Goal: Submit feedback/report problem

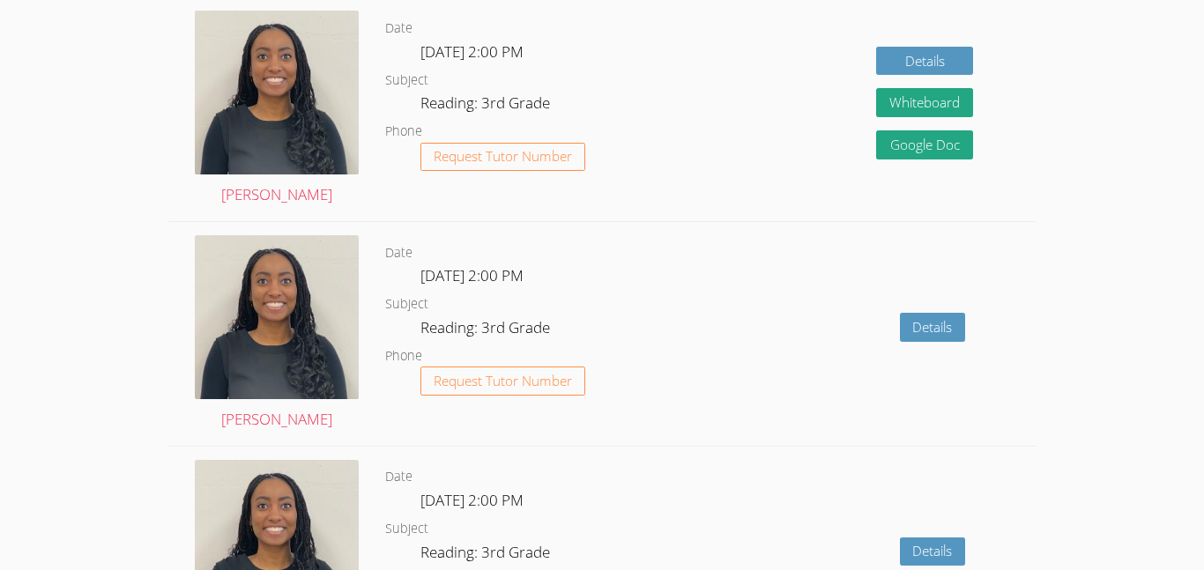
scroll to position [1678, 0]
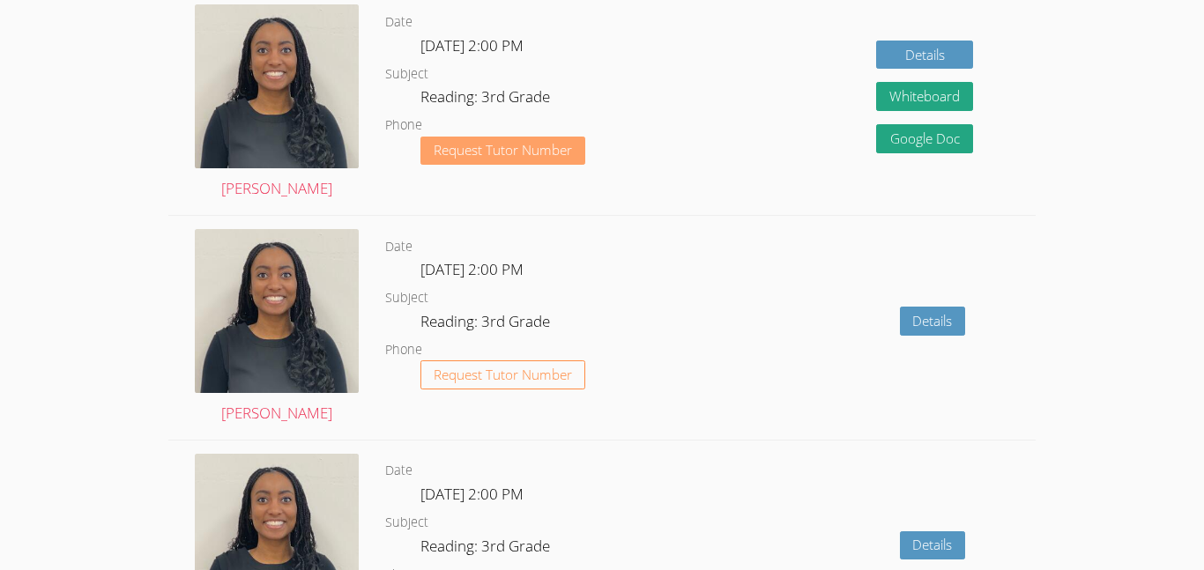
click at [525, 139] on button "Request Tutor Number" at bounding box center [502, 151] width 165 height 29
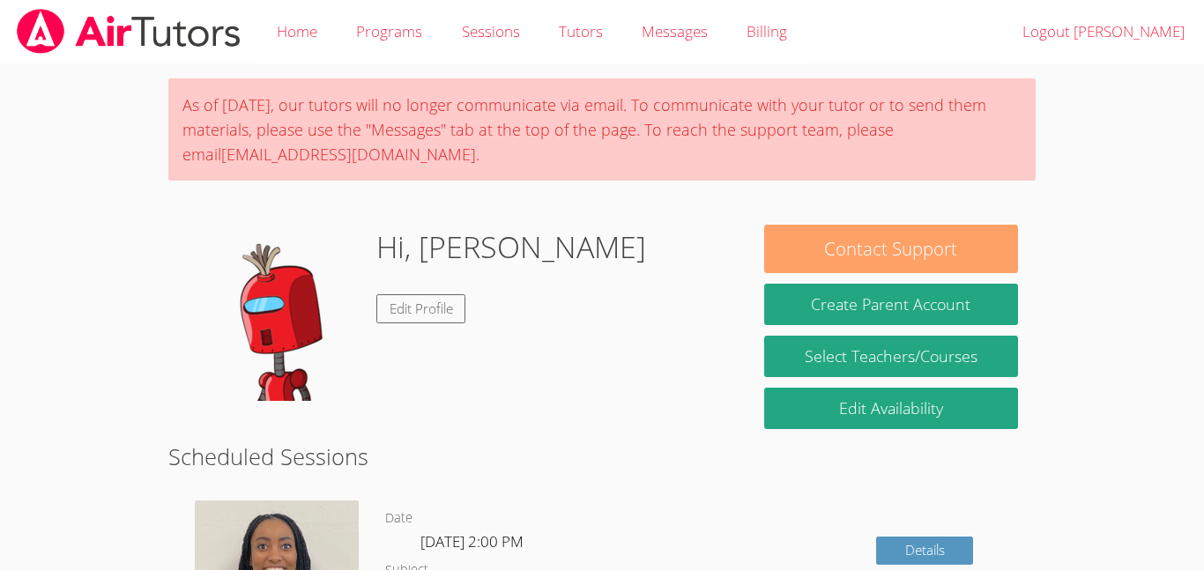
click at [925, 254] on button "Contact Support" at bounding box center [891, 249] width 254 height 48
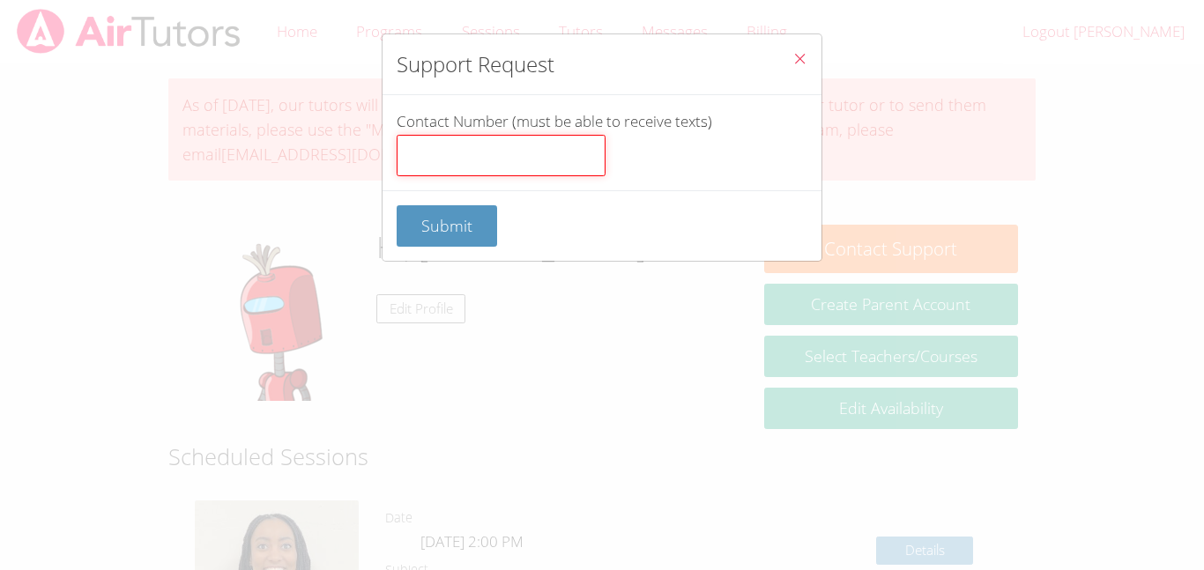
click at [533, 137] on input "Contact Number (must be able to receive texts)" at bounding box center [500, 156] width 209 height 42
type input "67676767676767676666666677"
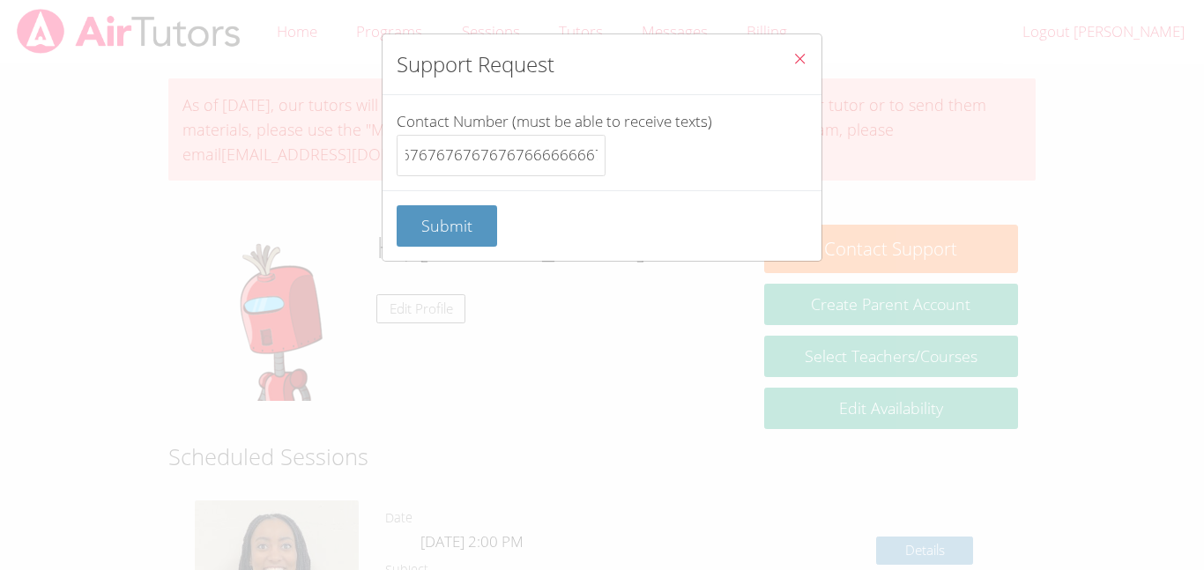
click at [737, 490] on div "Support Request Contact Number (must be able to receive texts) 6767676767676767…" at bounding box center [602, 285] width 1204 height 570
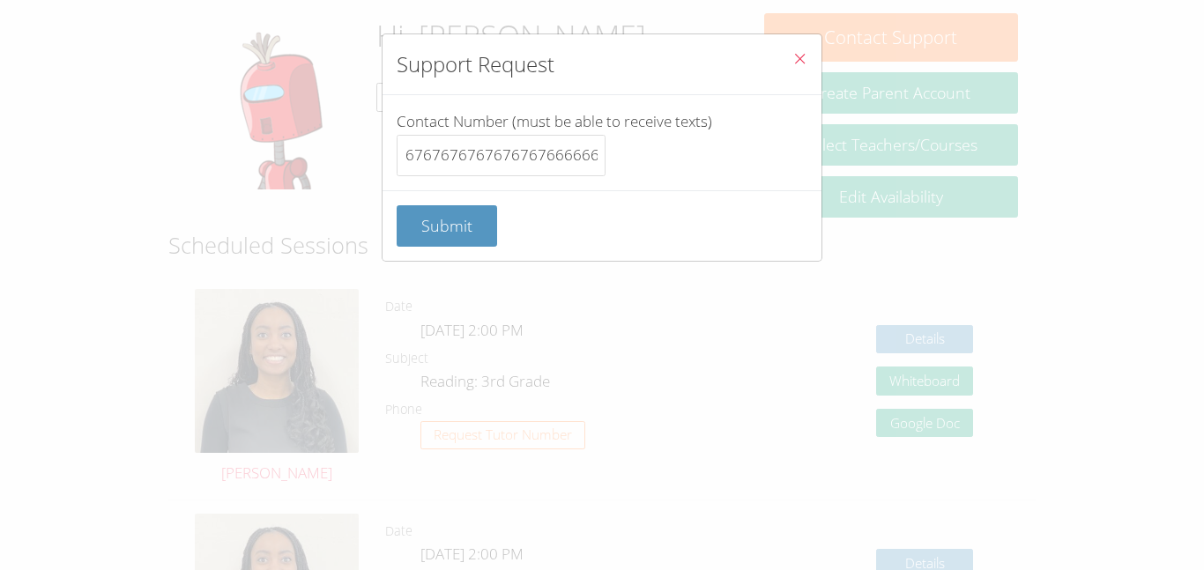
scroll to position [213, 0]
click at [441, 239] on button "Submit" at bounding box center [446, 225] width 100 height 41
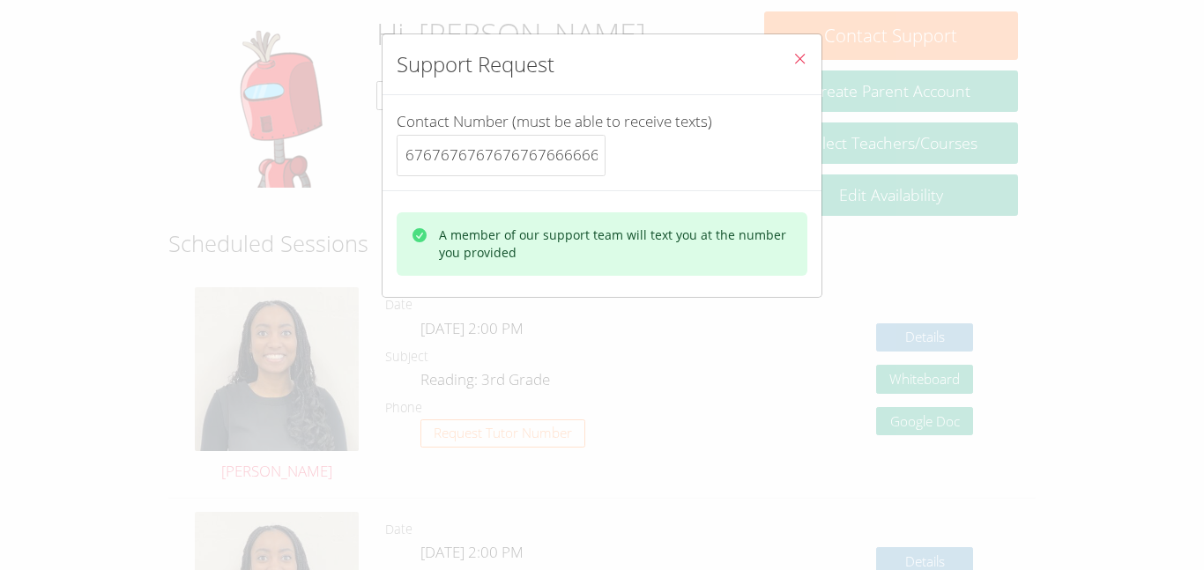
click at [801, 58] on icon "Close" at bounding box center [799, 58] width 15 height 15
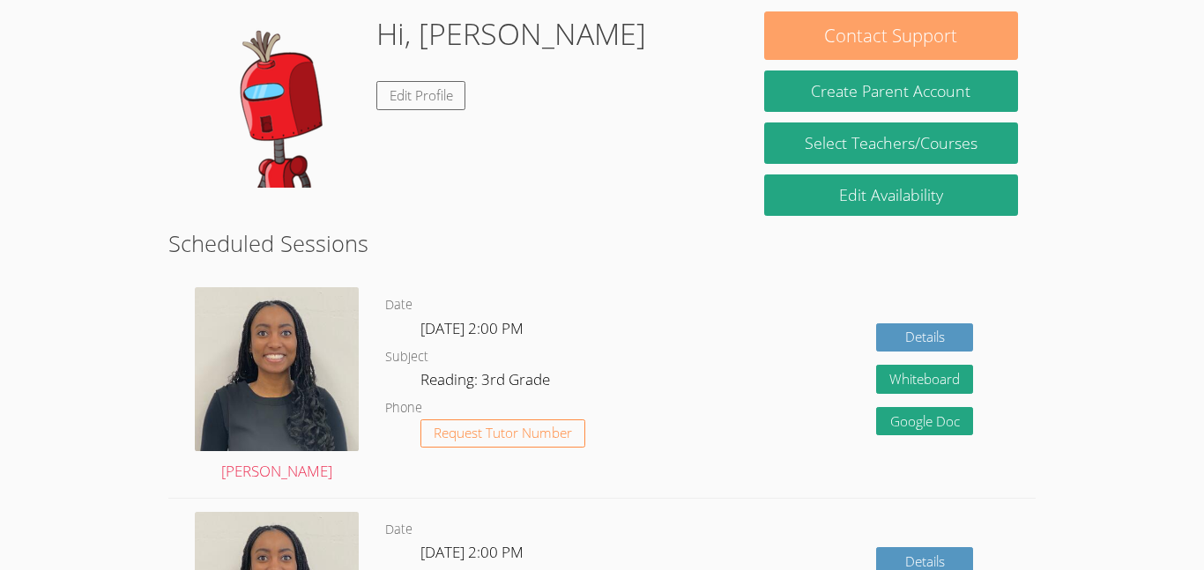
click at [860, 19] on button "Contact Support" at bounding box center [891, 35] width 254 height 48
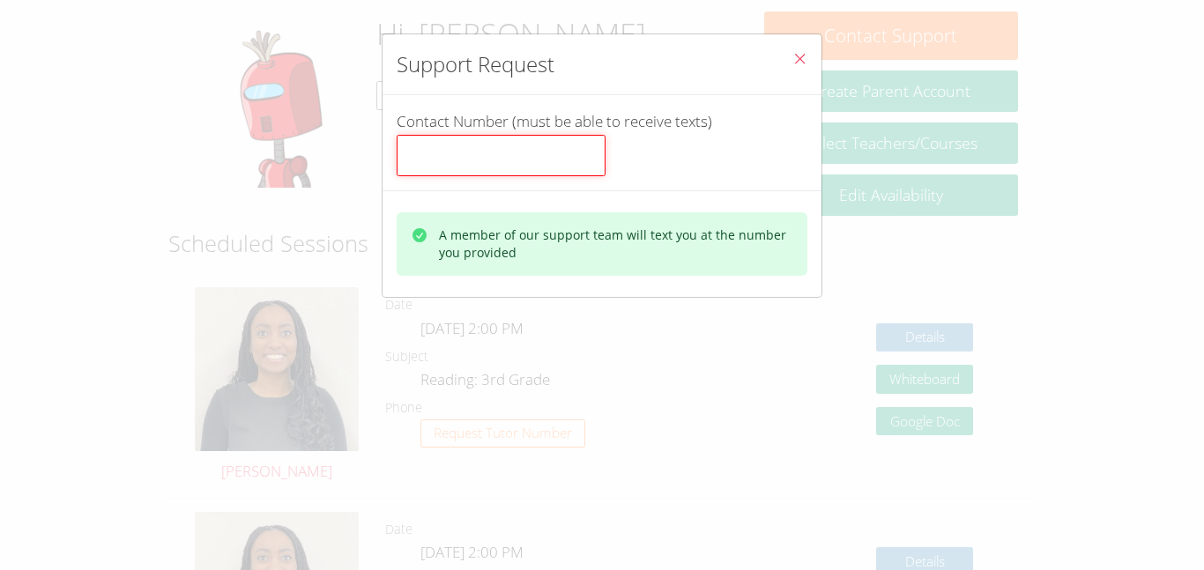
click at [555, 165] on input "Contact Number (must be able to receive texts)" at bounding box center [500, 156] width 209 height 42
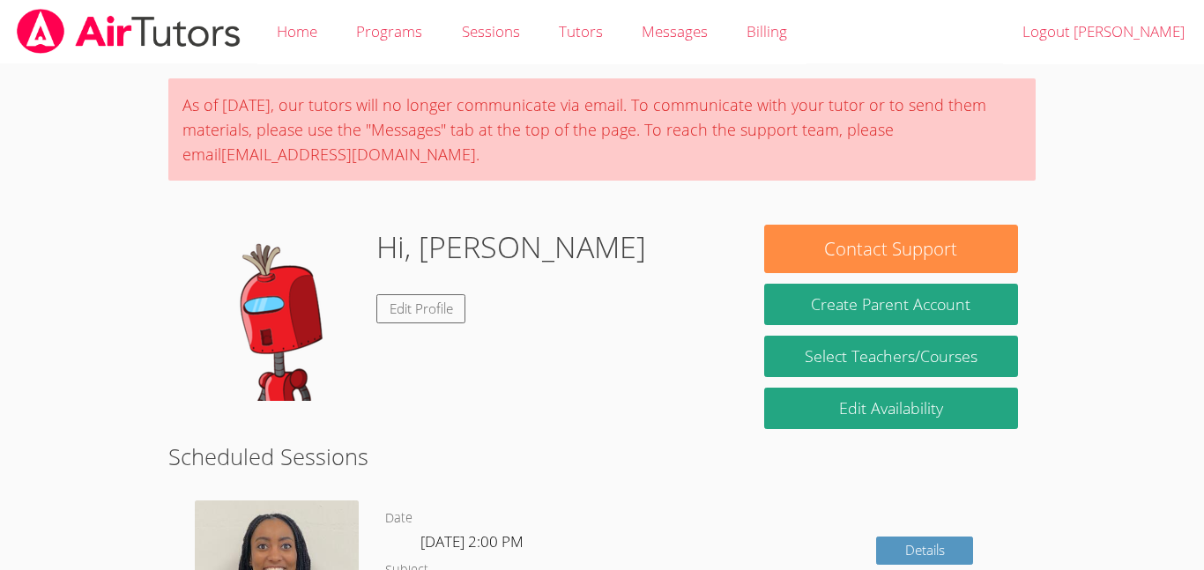
scroll to position [213, 0]
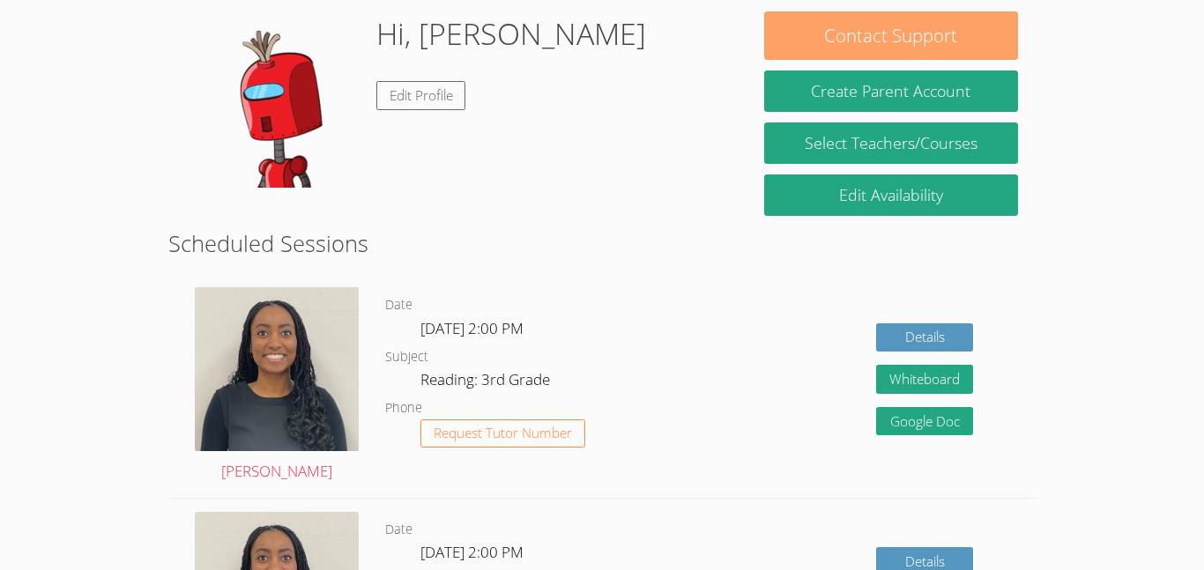
click at [857, 46] on button "Contact Support" at bounding box center [891, 35] width 254 height 48
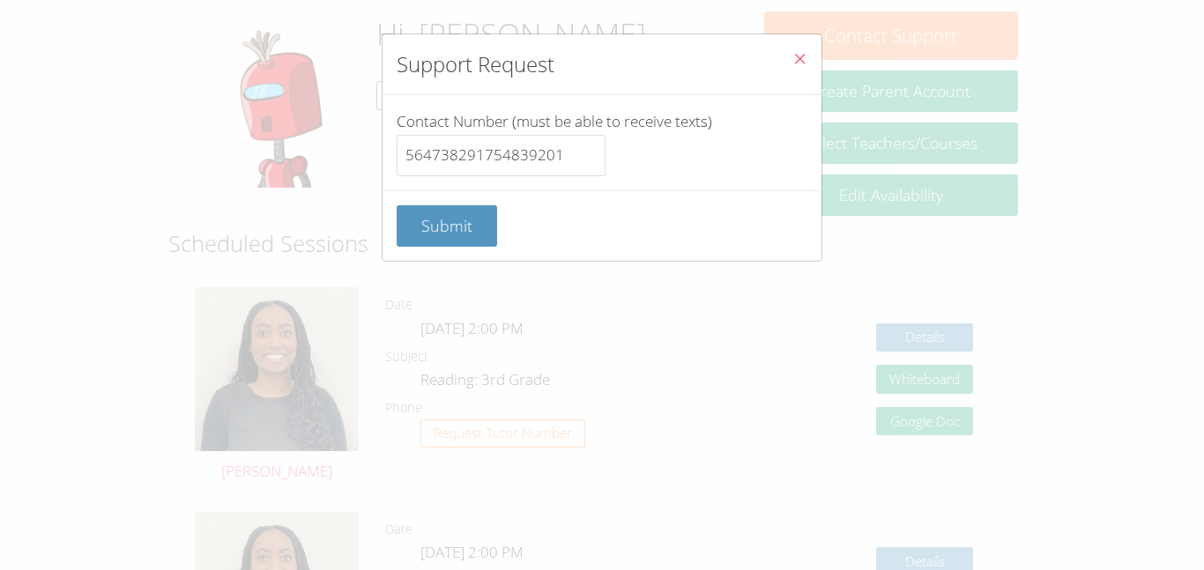
type input "564738291754839201"
click at [454, 246] on button "Submit" at bounding box center [446, 225] width 100 height 41
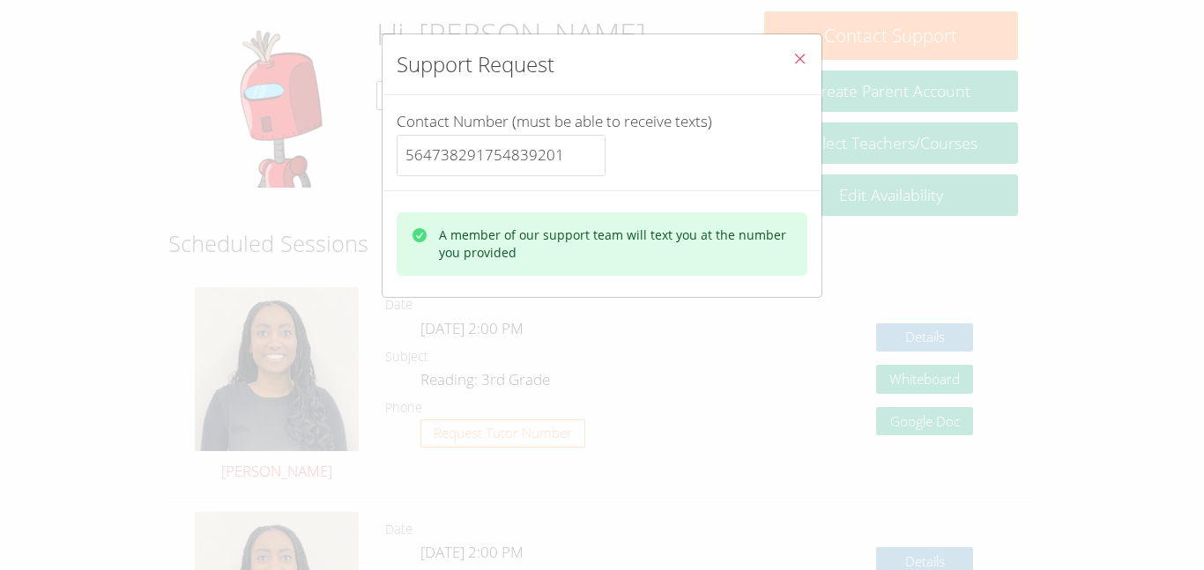
click at [795, 46] on button "Close" at bounding box center [799, 61] width 43 height 54
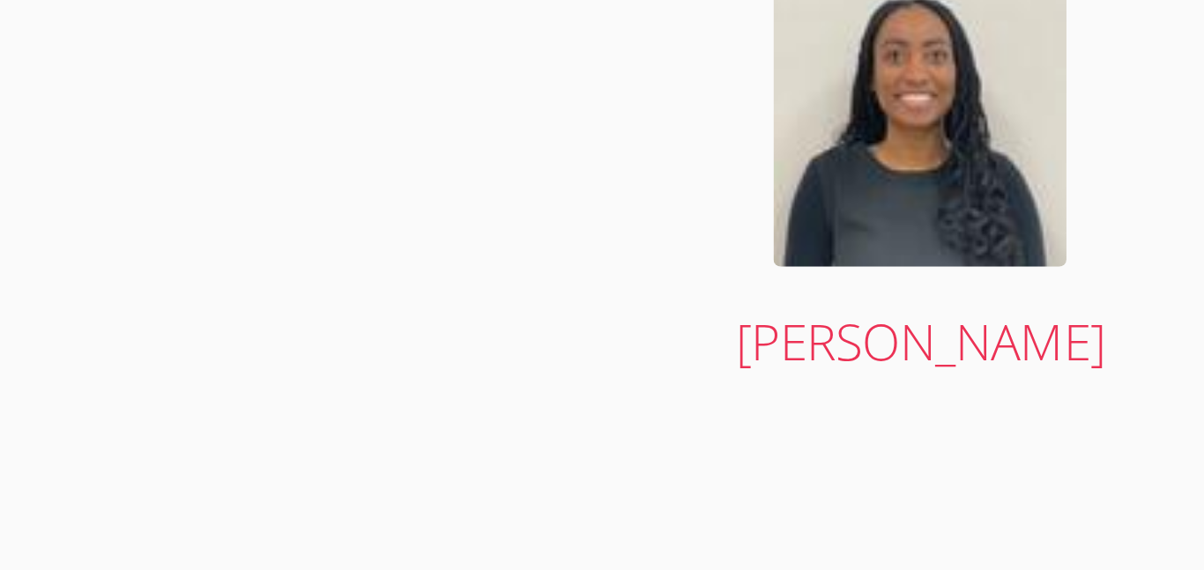
scroll to position [2471, 0]
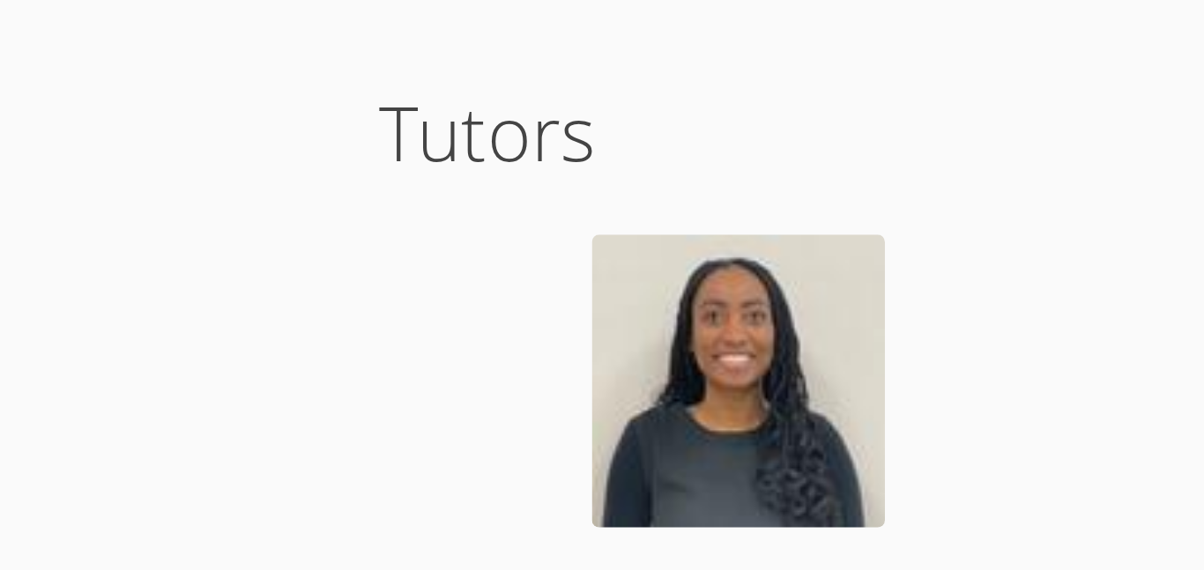
click at [293, 337] on h2 "Tutors" at bounding box center [601, 333] width 867 height 33
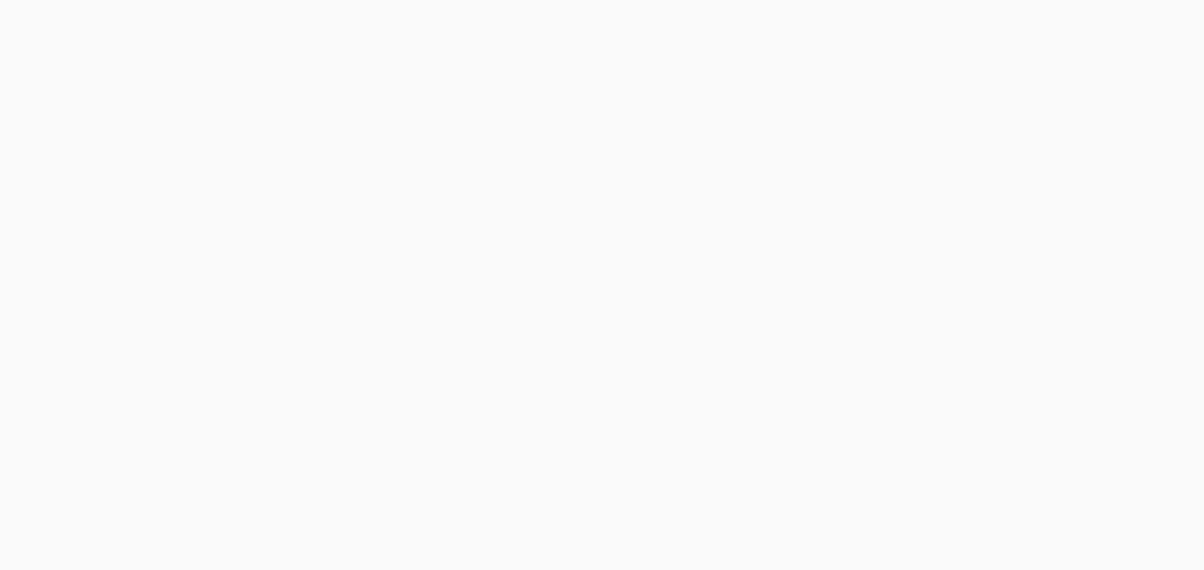
click at [885, 441] on section "Tutors Christina Daniels" at bounding box center [601, 408] width 867 height 182
